Goal: Find contact information: Find contact information

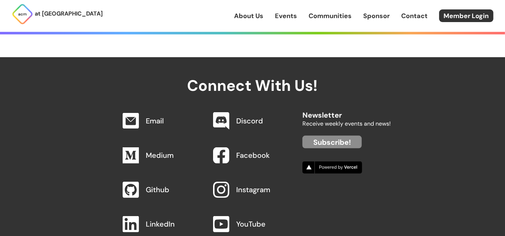
scroll to position [752, 0]
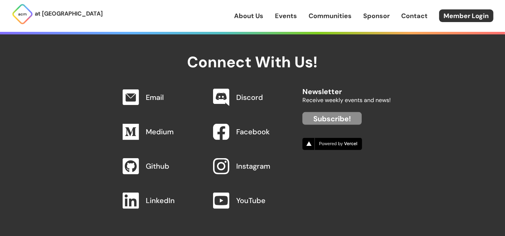
click at [161, 93] on link "Email" at bounding box center [155, 97] width 18 height 9
click at [148, 93] on link "Email" at bounding box center [155, 97] width 18 height 9
click at [450, 18] on link "Member Login" at bounding box center [466, 15] width 54 height 13
click at [370, 13] on link "Sponsor" at bounding box center [376, 15] width 26 height 9
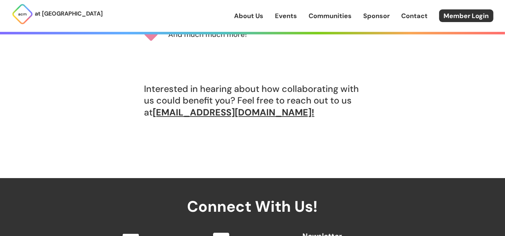
scroll to position [676, 0]
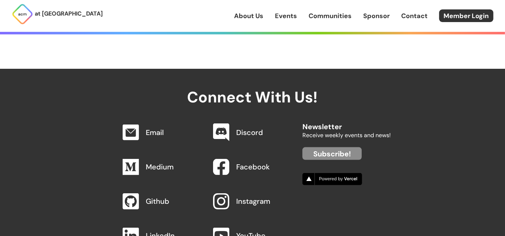
click at [253, 168] on link "Facebook" at bounding box center [253, 166] width 34 height 9
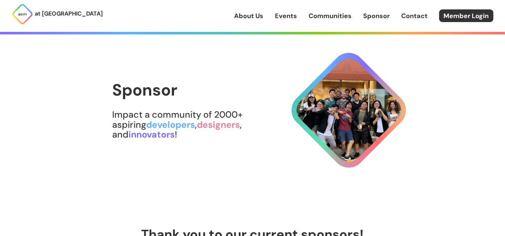
scroll to position [0, 0]
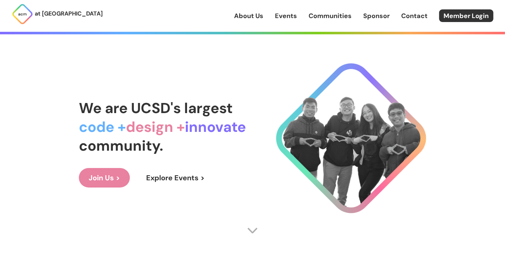
click at [405, 217] on div at bounding box center [351, 142] width 150 height 159
click at [468, 18] on link "Member Login" at bounding box center [466, 15] width 54 height 13
